Goal: Task Accomplishment & Management: Use online tool/utility

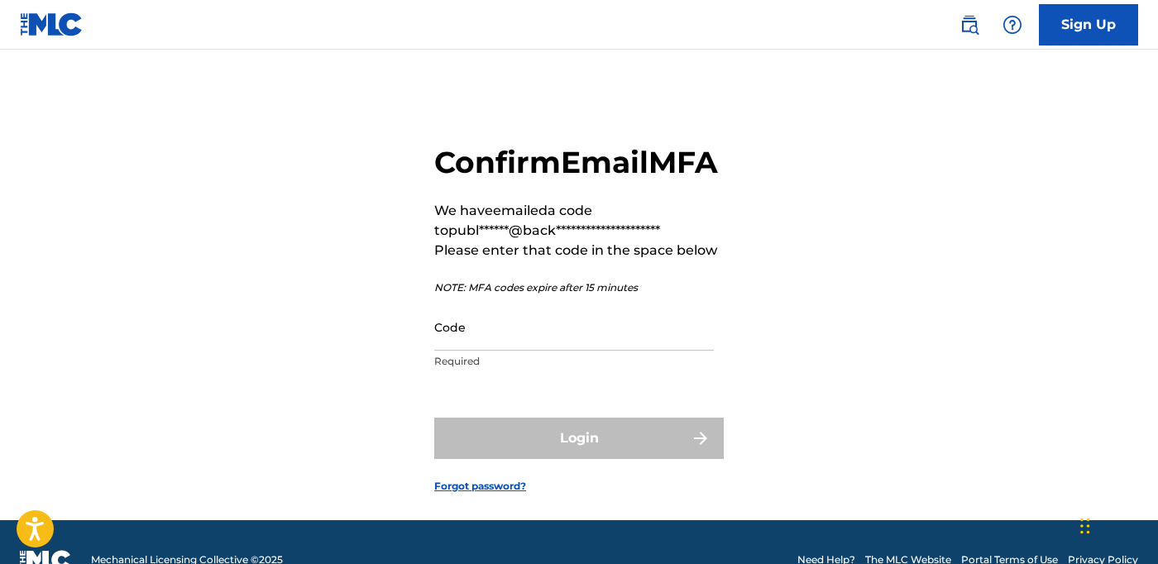
click at [701, 351] on input "Code" at bounding box center [574, 327] width 280 height 47
click at [770, 355] on div "**********" at bounding box center [579, 305] width 1158 height 429
click at [523, 351] on input "Code" at bounding box center [574, 327] width 280 height 47
paste input "967808"
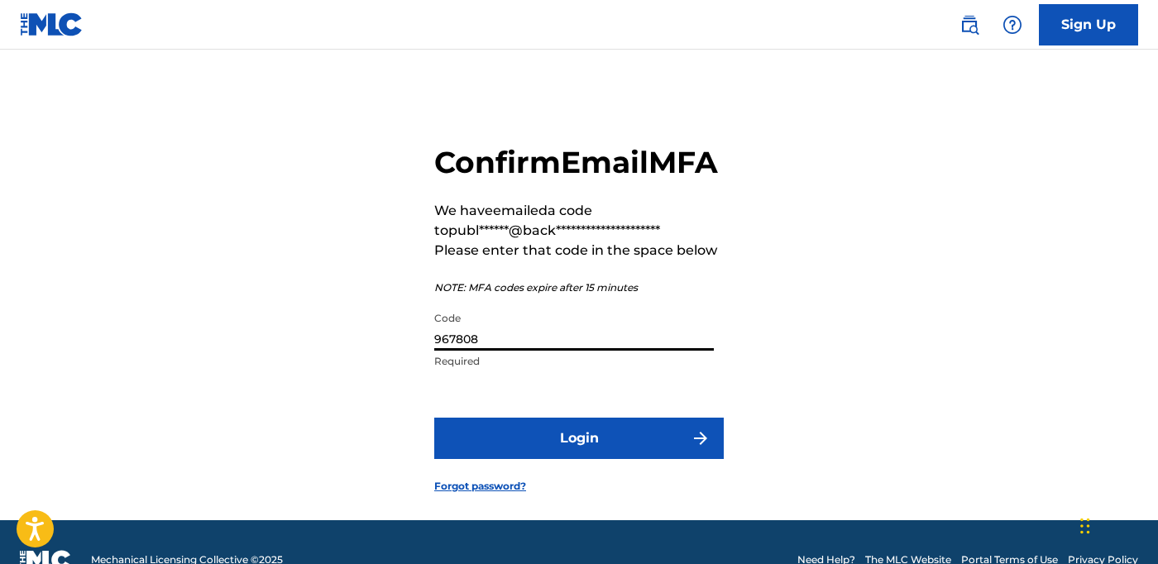
type input "967808"
click at [569, 458] on button "Login" at bounding box center [579, 438] width 290 height 41
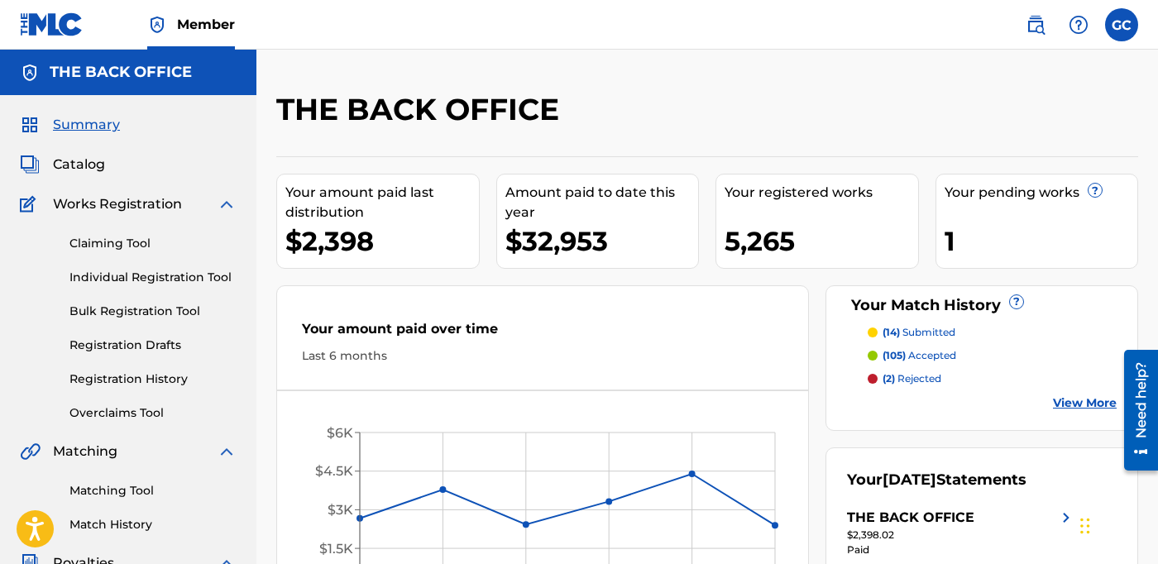
click at [138, 242] on link "Claiming Tool" at bounding box center [153, 243] width 167 height 17
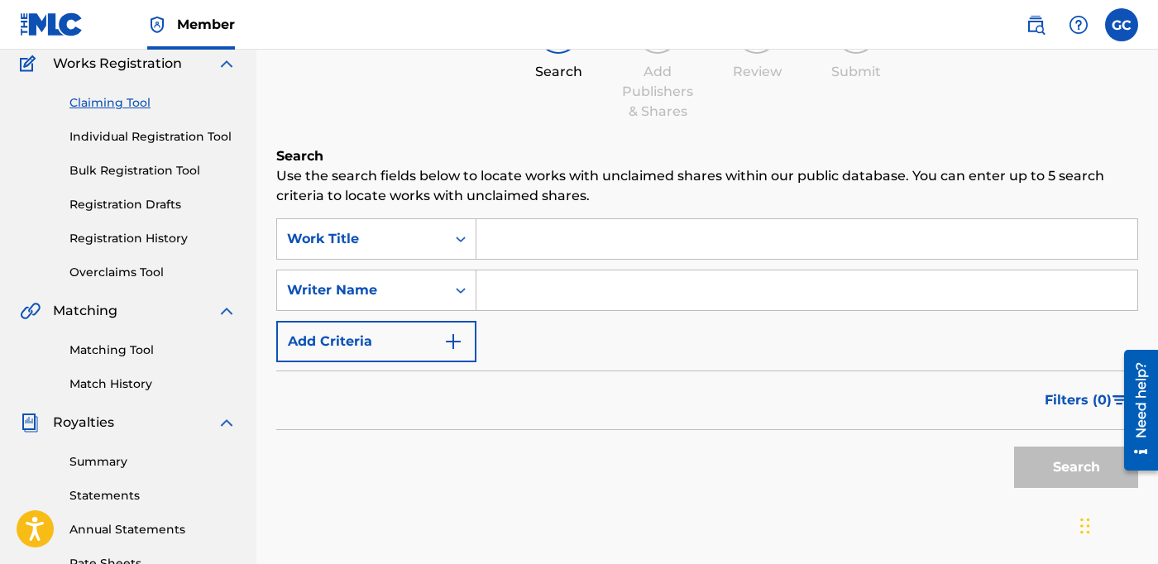
scroll to position [149, 0]
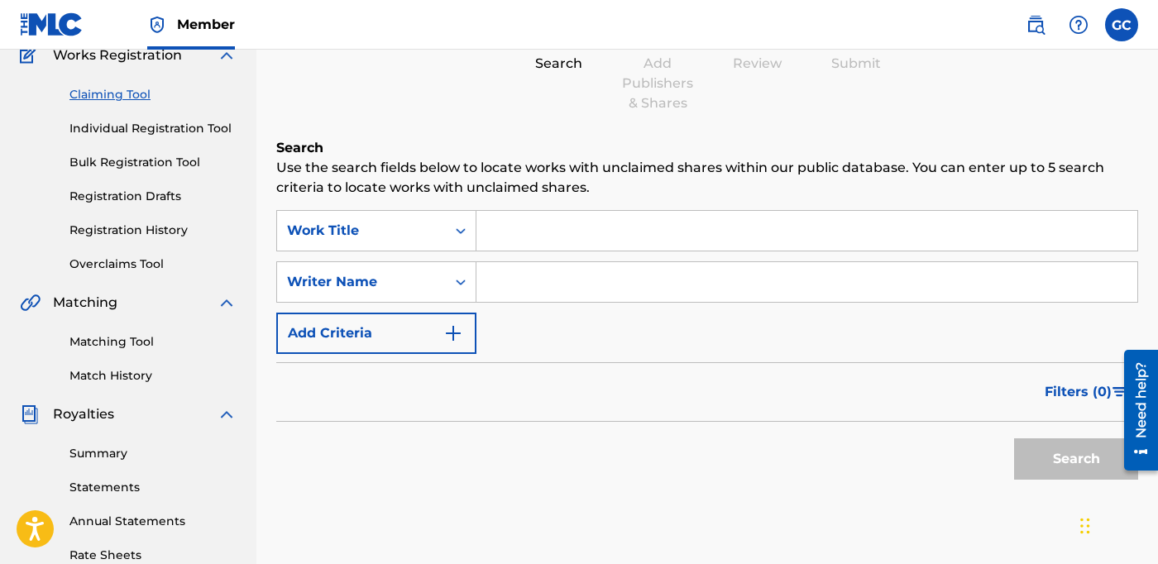
click at [607, 223] on input "Search Form" at bounding box center [807, 231] width 661 height 40
click at [588, 279] on input "Search Form" at bounding box center [807, 282] width 661 height 40
type input "lemoine"
click at [1015, 439] on button "Search" at bounding box center [1077, 459] width 124 height 41
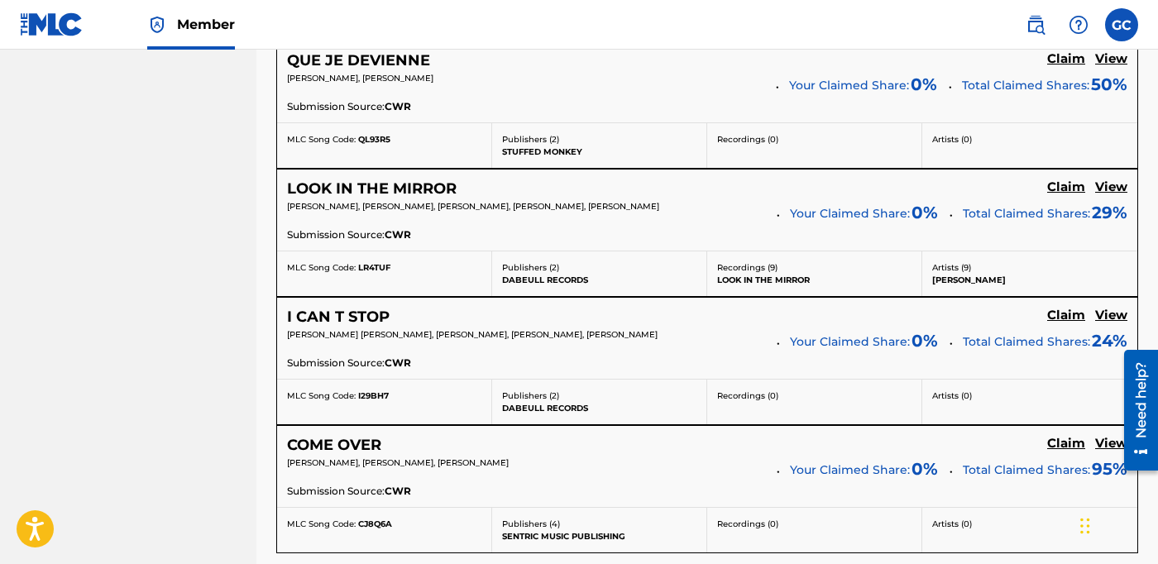
scroll to position [1596, 0]
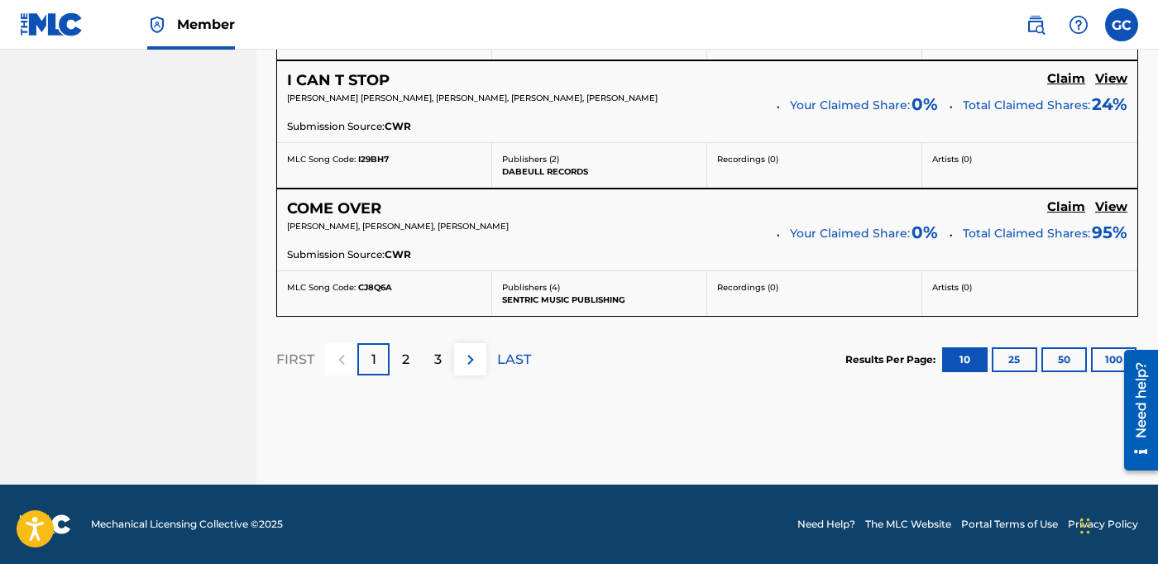
click at [410, 370] on div "2" at bounding box center [406, 359] width 32 height 32
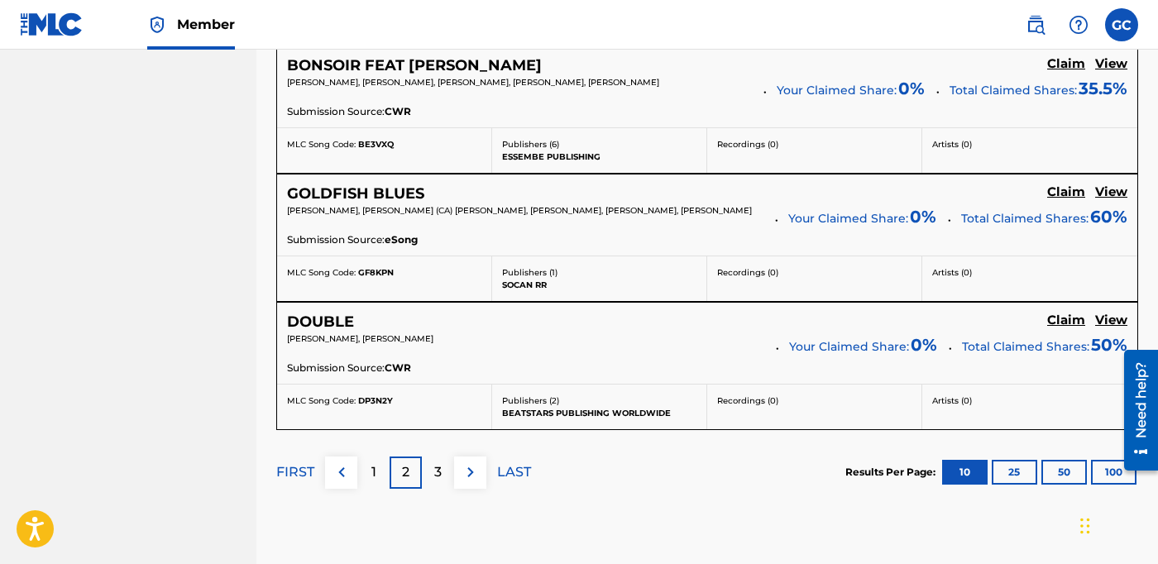
scroll to position [1587, 0]
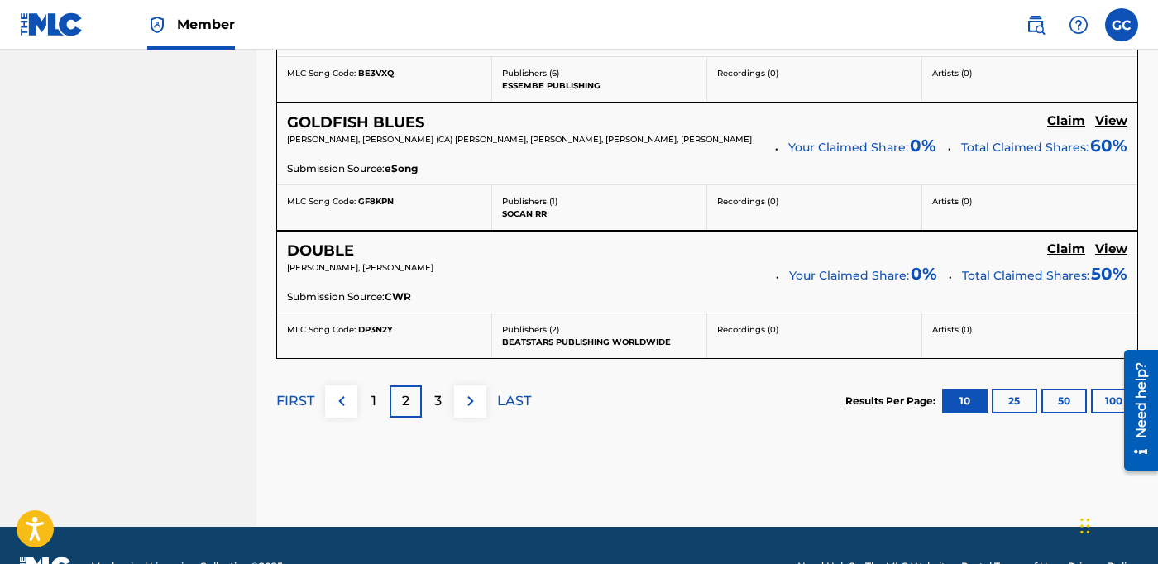
click at [444, 418] on div "3" at bounding box center [438, 402] width 32 height 32
